Goal: Information Seeking & Learning: Learn about a topic

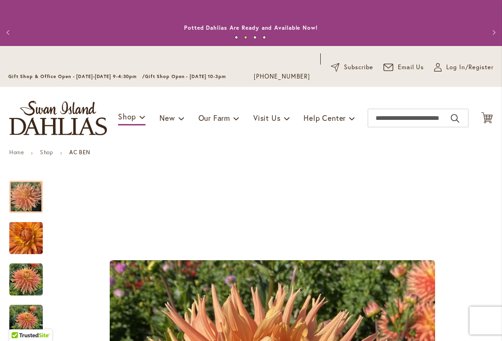
click at [5, 50] on div "Gift Shop & Office Open - [DATE]-[DATE] 9-4:30pm / Gift Shop Open - [DATE] 10-3…" at bounding box center [251, 66] width 502 height 41
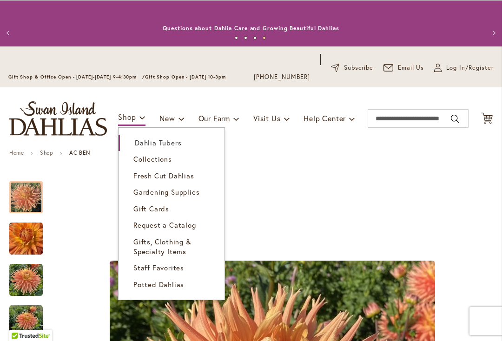
click at [145, 141] on span "Dahlia Tubers" at bounding box center [158, 142] width 46 height 9
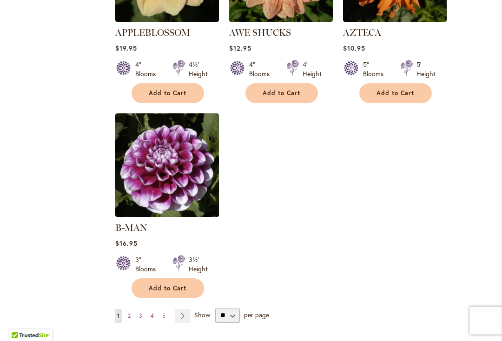
scroll to position [1154, 0]
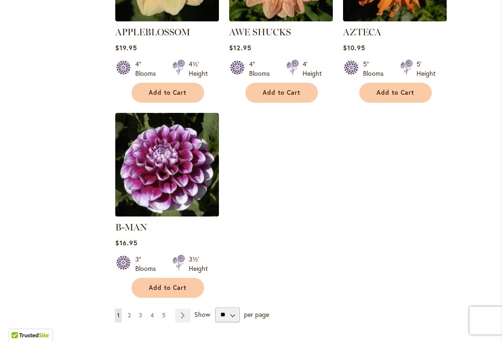
click at [179, 309] on link "Page Next" at bounding box center [182, 316] width 15 height 14
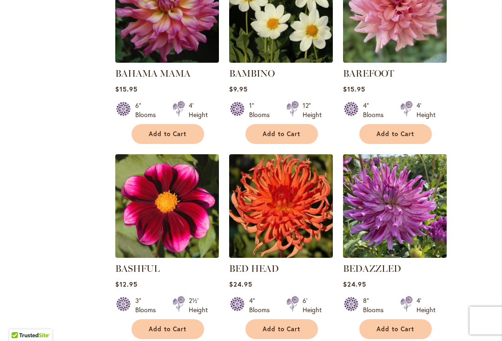
scroll to position [515, 0]
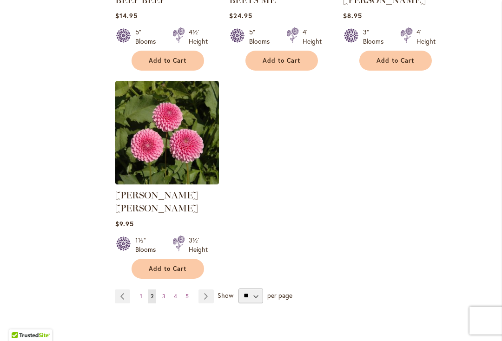
scroll to position [1173, 0]
click at [204, 289] on link "Page Next" at bounding box center [205, 296] width 15 height 14
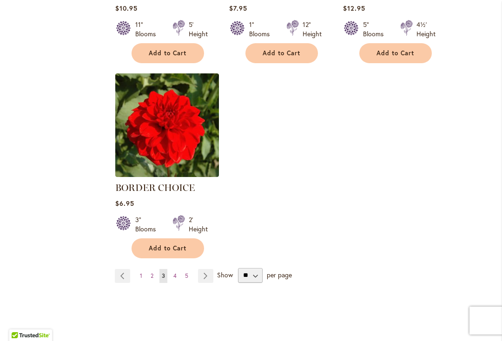
scroll to position [1181, 0]
click at [207, 274] on link "Page Next" at bounding box center [205, 276] width 15 height 14
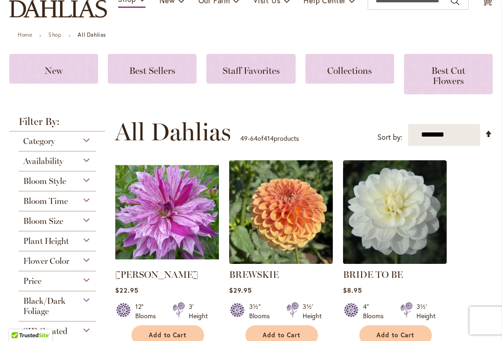
scroll to position [125, 0]
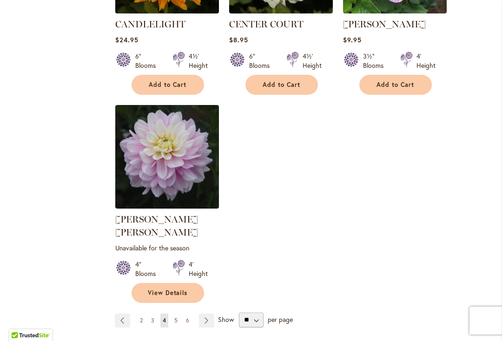
scroll to position [1162, 0]
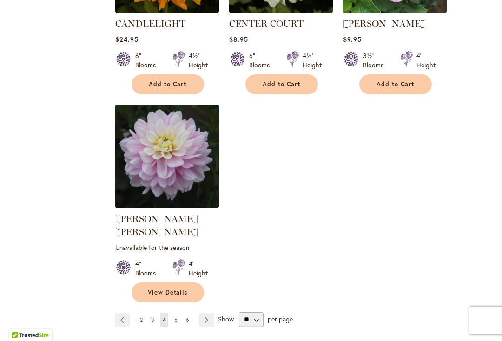
click at [175, 313] on link "Page 5" at bounding box center [176, 320] width 8 height 14
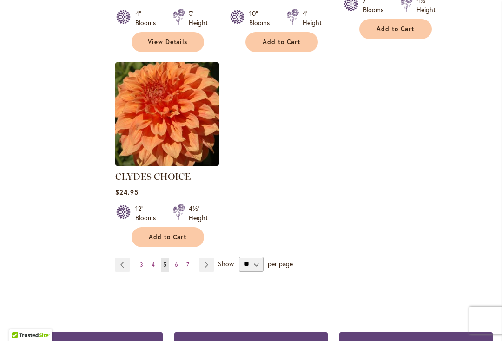
scroll to position [1219, 0]
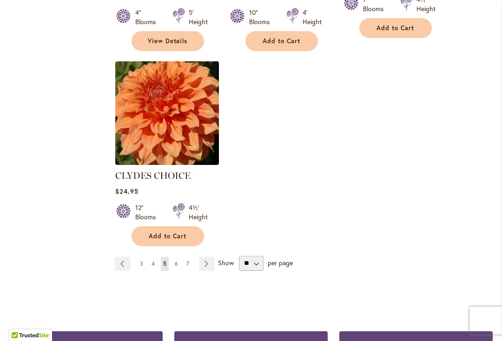
click at [204, 257] on link "Page Next" at bounding box center [206, 264] width 15 height 14
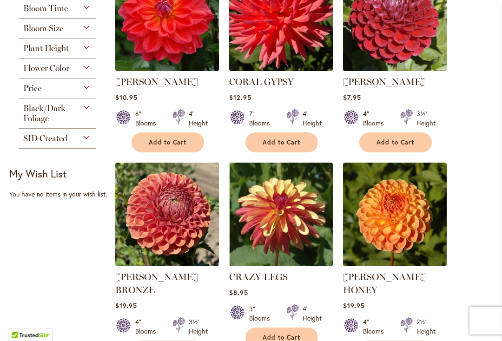
scroll to position [312, 0]
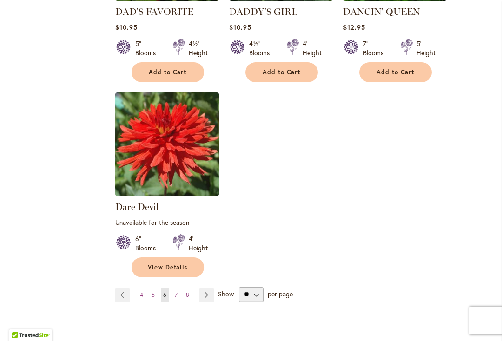
scroll to position [1197, 0]
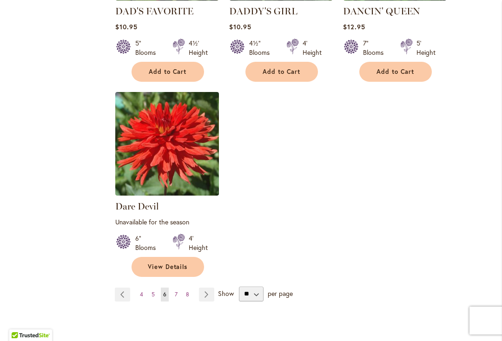
click at [207, 288] on link "Page Next" at bounding box center [206, 295] width 15 height 14
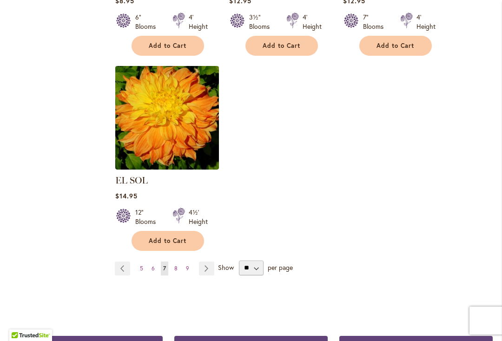
scroll to position [1201, 0]
click at [205, 262] on link "Page Next" at bounding box center [206, 269] width 15 height 14
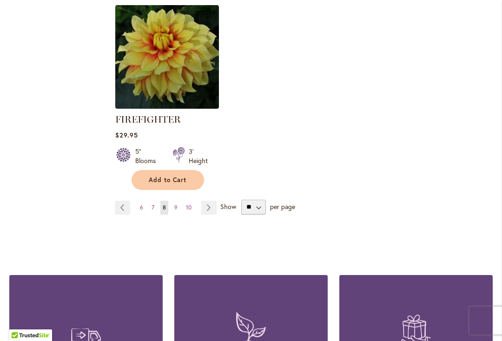
scroll to position [1294, 0]
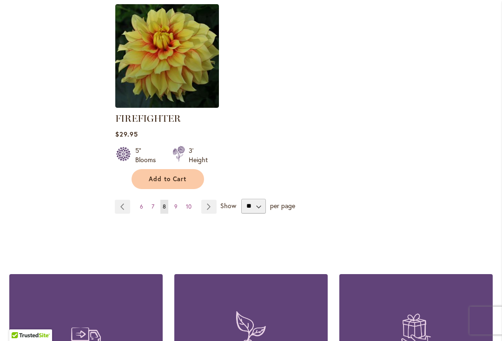
click at [205, 203] on link "Page Next" at bounding box center [208, 207] width 15 height 14
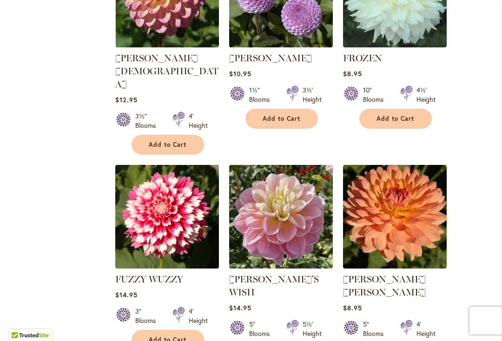
scroll to position [725, 0]
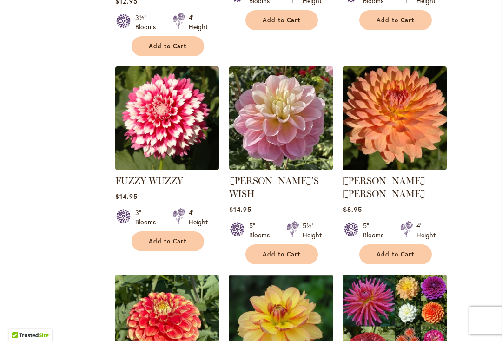
click at [496, 165] on main "Home Shop All Dahlias New Best Sellers Staff Favorites Collections Best Cut Flo…" at bounding box center [251, 132] width 500 height 1612
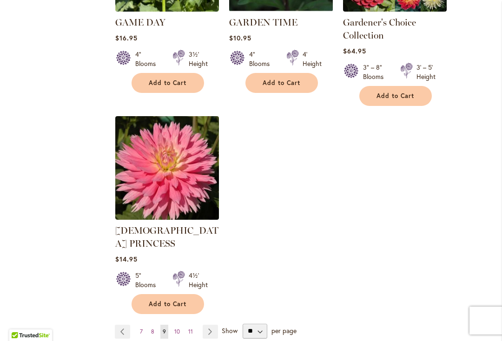
scroll to position [1190, 0]
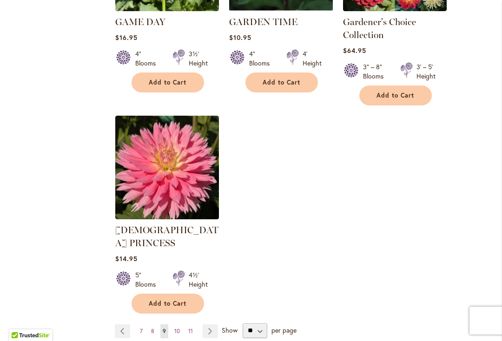
click at [209, 324] on link "Page Next" at bounding box center [210, 331] width 15 height 14
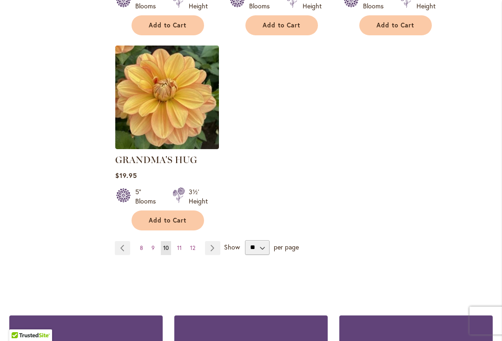
scroll to position [1234, 0]
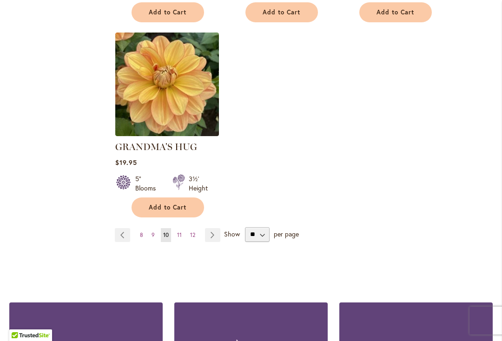
click at [178, 231] on span "11" at bounding box center [179, 234] width 5 height 7
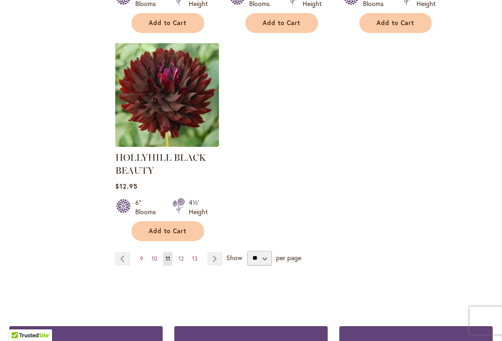
scroll to position [1238, 0]
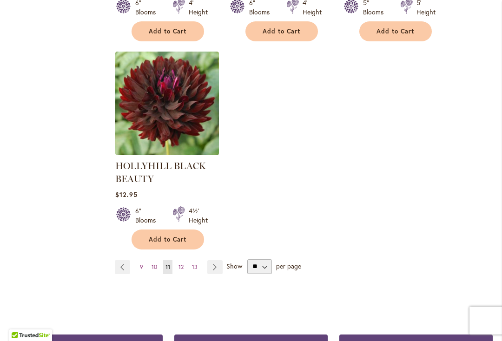
click at [214, 264] on link "Page Next" at bounding box center [214, 267] width 15 height 14
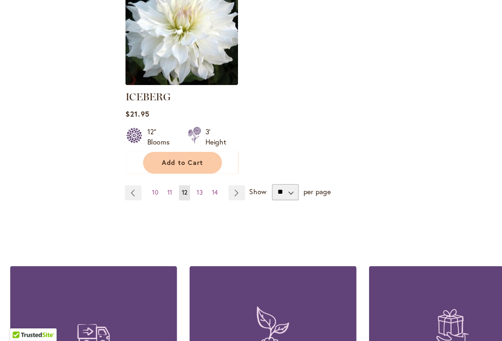
scroll to position [1265, 0]
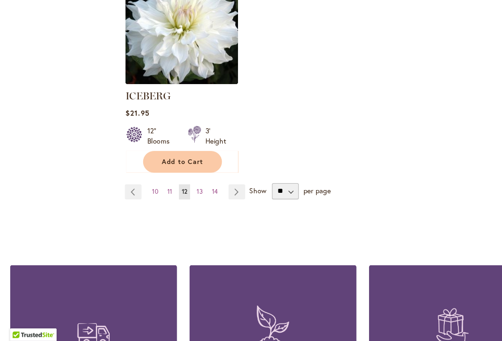
click at [219, 197] on link "Page Next" at bounding box center [217, 204] width 15 height 14
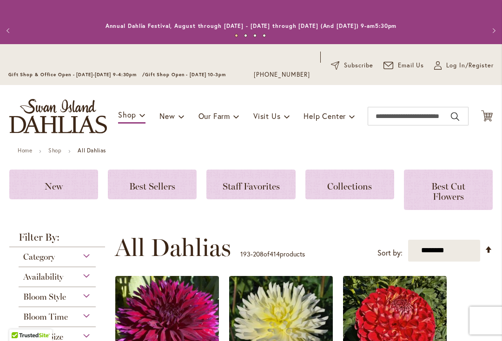
scroll to position [1, 0]
